Goal: Task Accomplishment & Management: Use online tool/utility

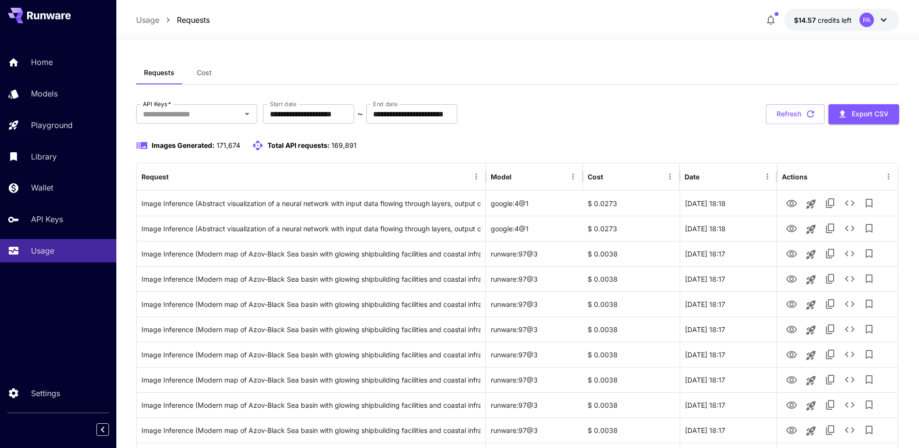
click at [213, 77] on button "Cost" at bounding box center [204, 72] width 44 height 23
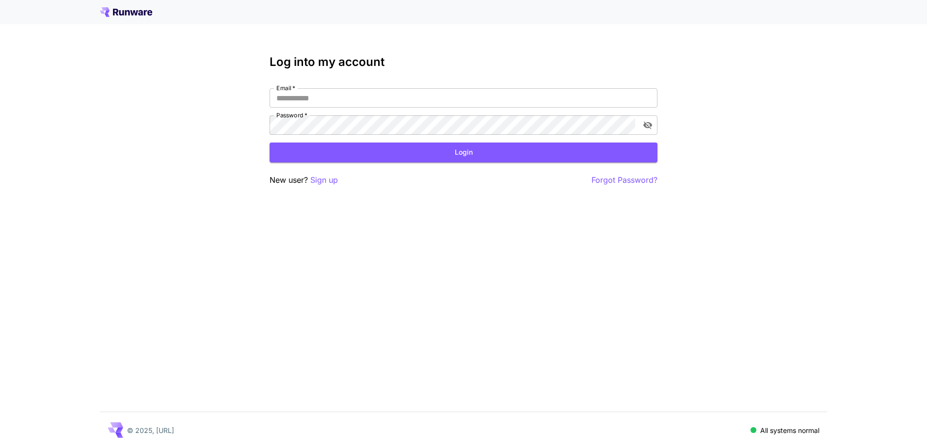
type input "**********"
click at [457, 161] on button "Login" at bounding box center [463, 152] width 388 height 20
